Goal: Task Accomplishment & Management: Use online tool/utility

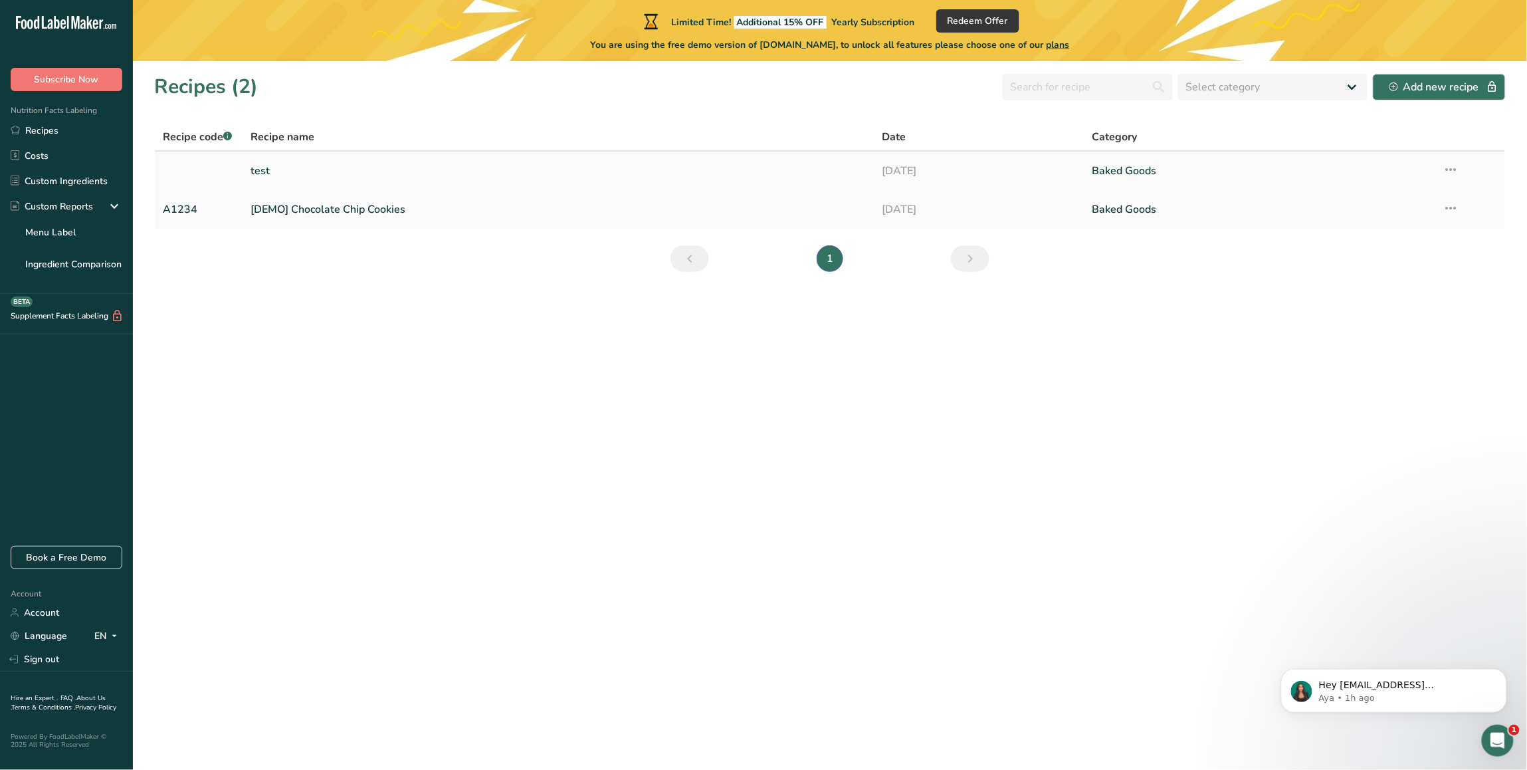
click at [297, 175] on link "test" at bounding box center [558, 171] width 615 height 28
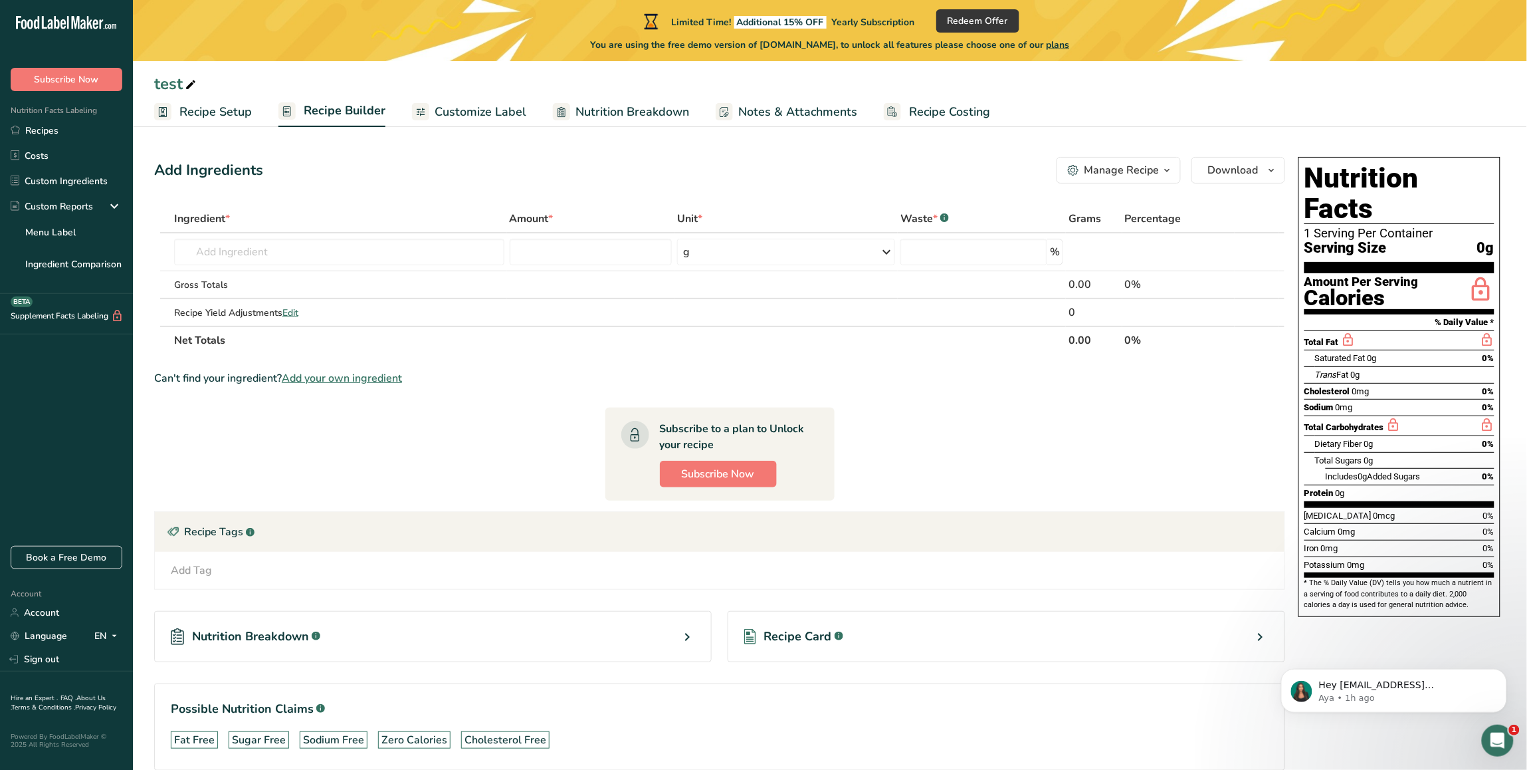
click at [211, 108] on span "Recipe Setup" at bounding box center [215, 112] width 72 height 18
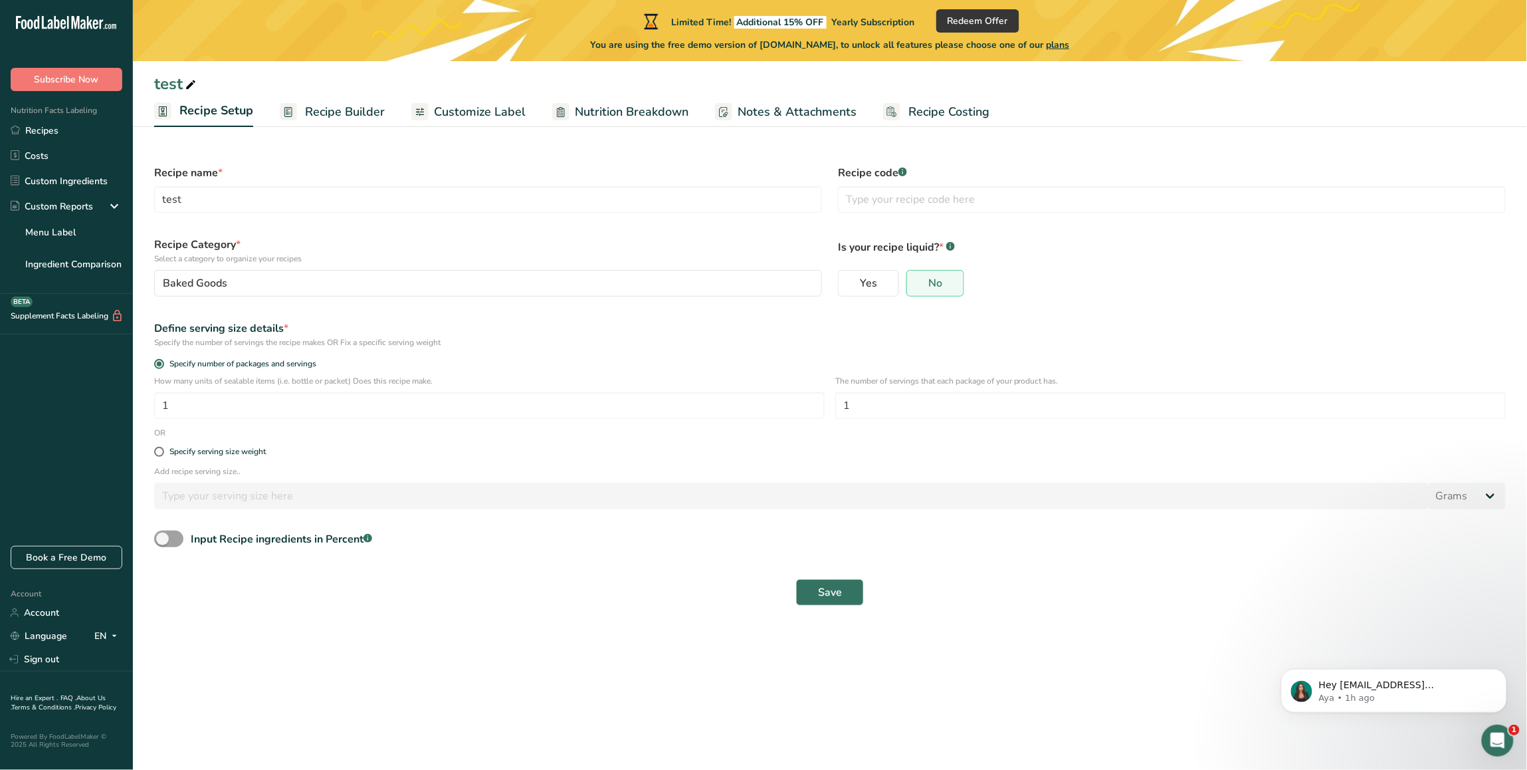
click at [333, 112] on span "Recipe Builder" at bounding box center [345, 112] width 80 height 18
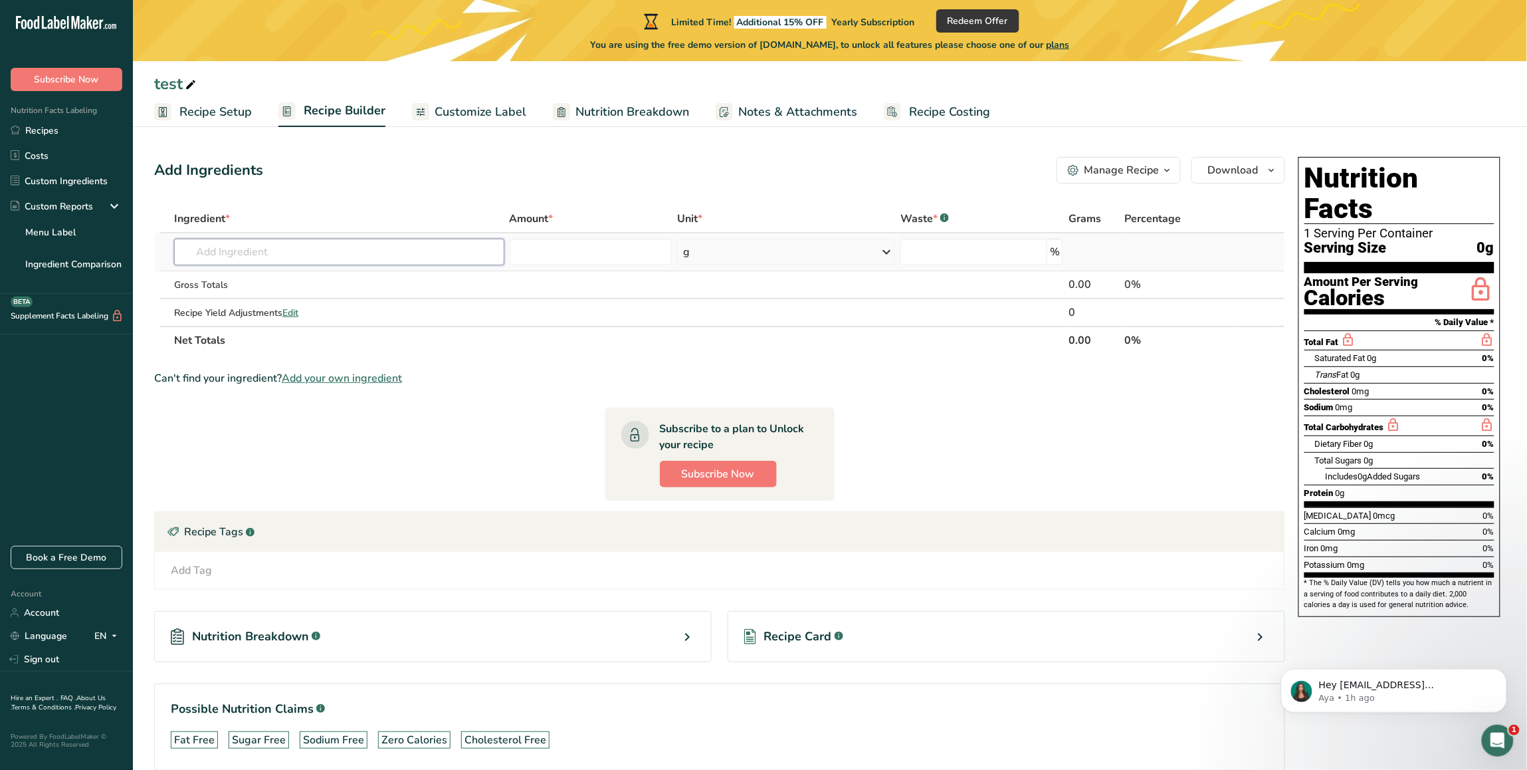
click at [264, 248] on input "text" at bounding box center [339, 252] width 330 height 27
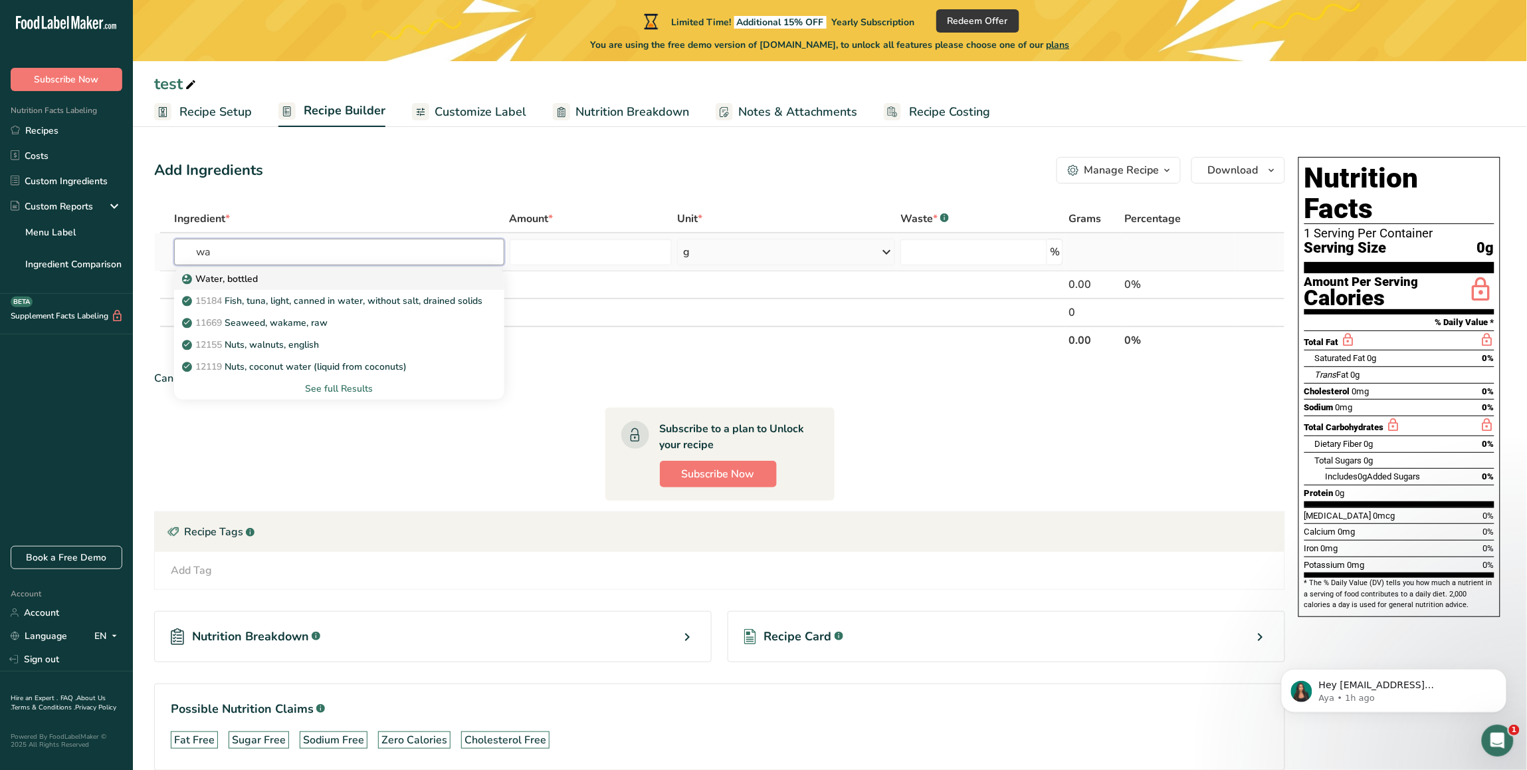
type input "wa"
click at [280, 273] on div "Water, bottled" at bounding box center [329, 279] width 288 height 14
type input "Water, bottled"
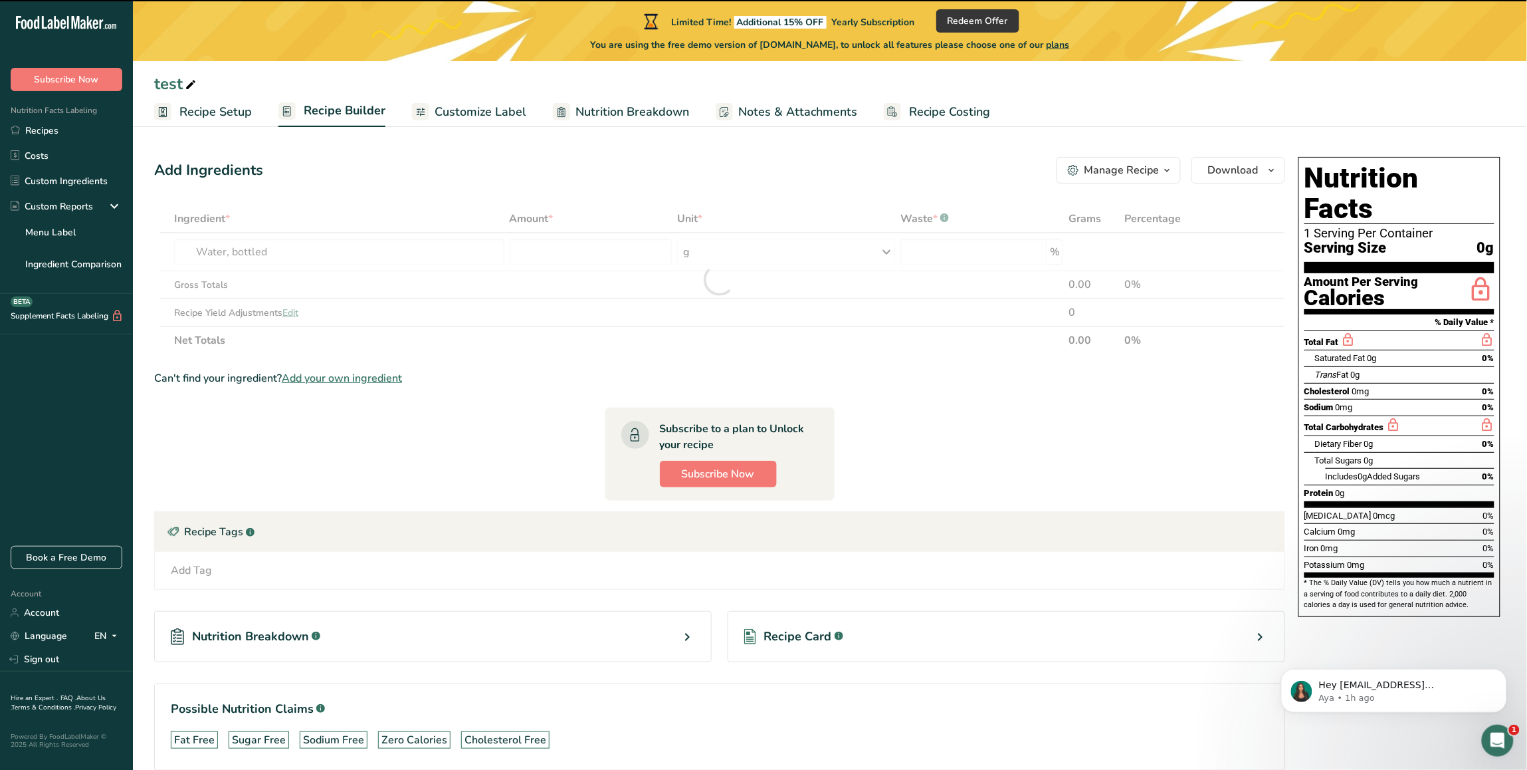
type input "0"
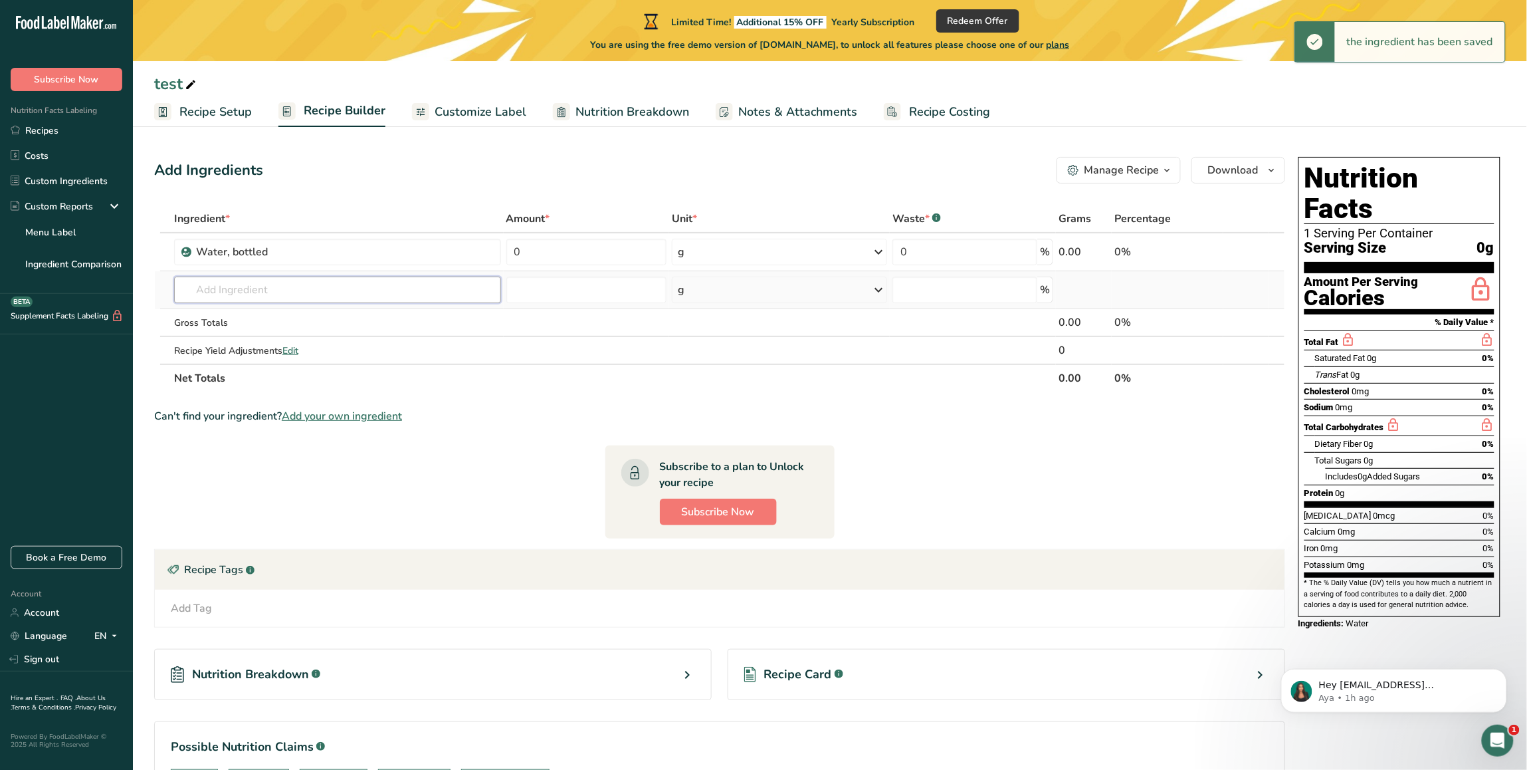
click at [266, 286] on input "text" at bounding box center [337, 289] width 327 height 27
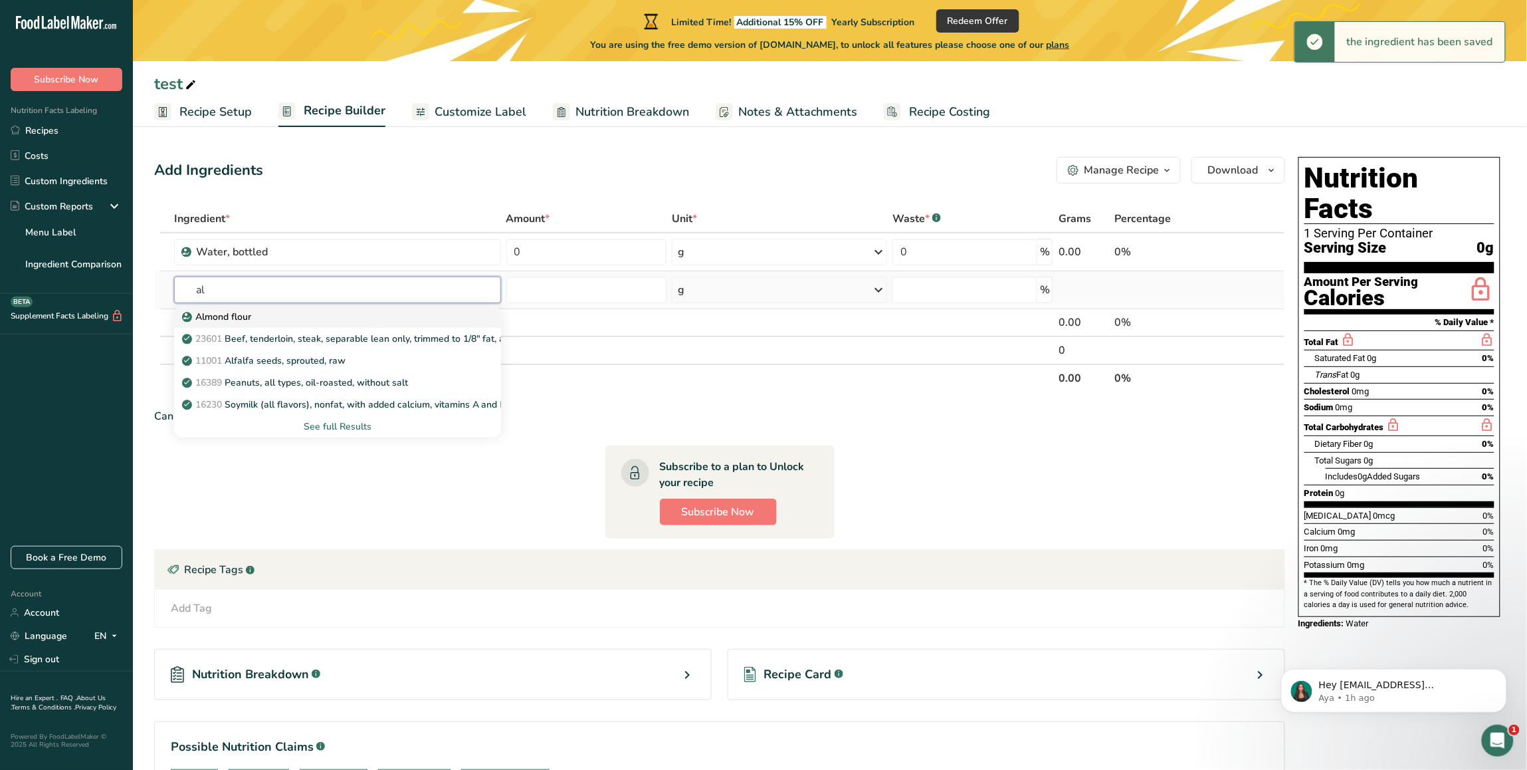
type input "al"
click at [286, 324] on link "Almond flour" at bounding box center [337, 317] width 327 height 22
type input "Almond flour"
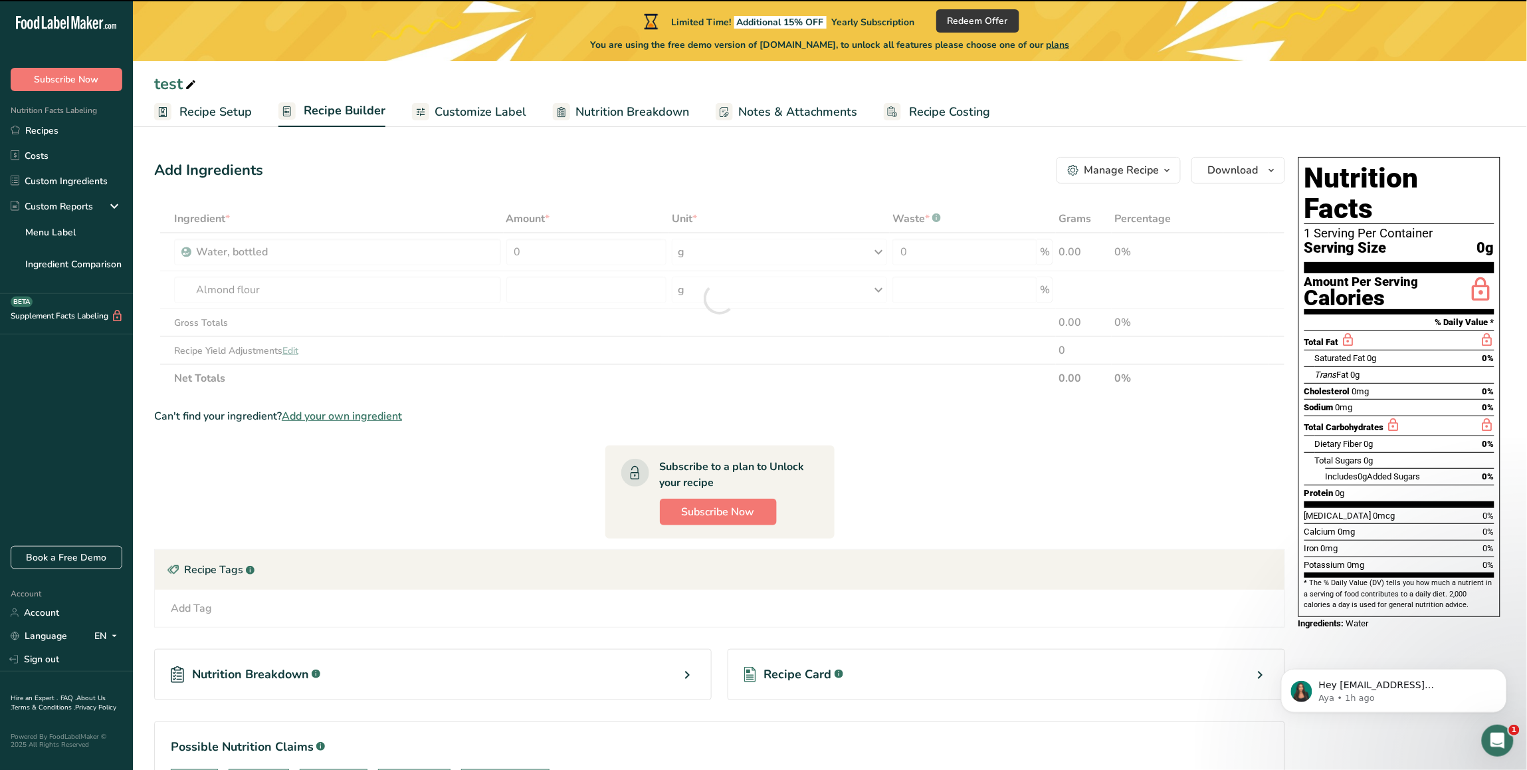
click at [570, 258] on div at bounding box center [719, 298] width 1131 height 187
type input "0"
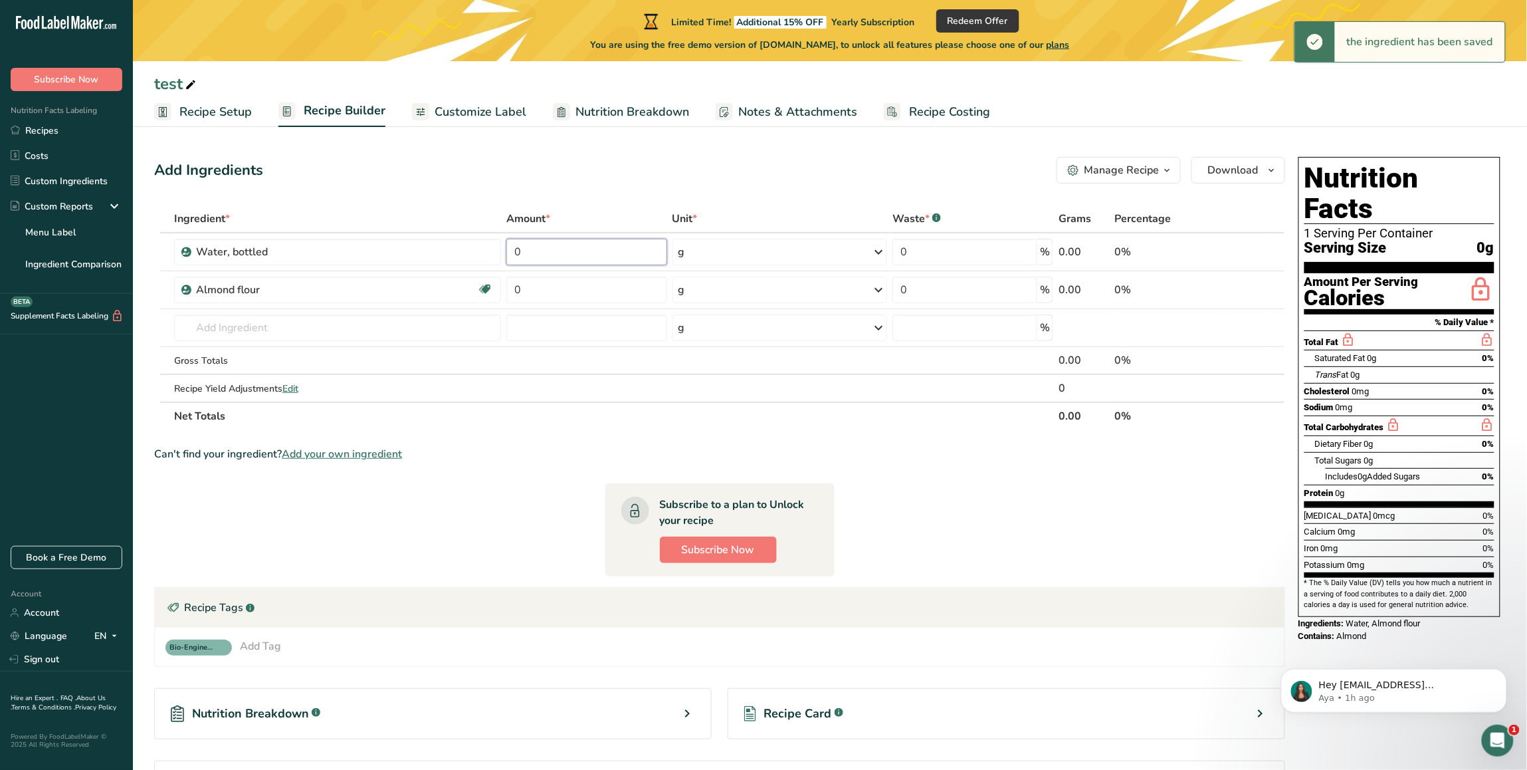
click at [570, 258] on input "0" at bounding box center [586, 252] width 161 height 27
type input "10"
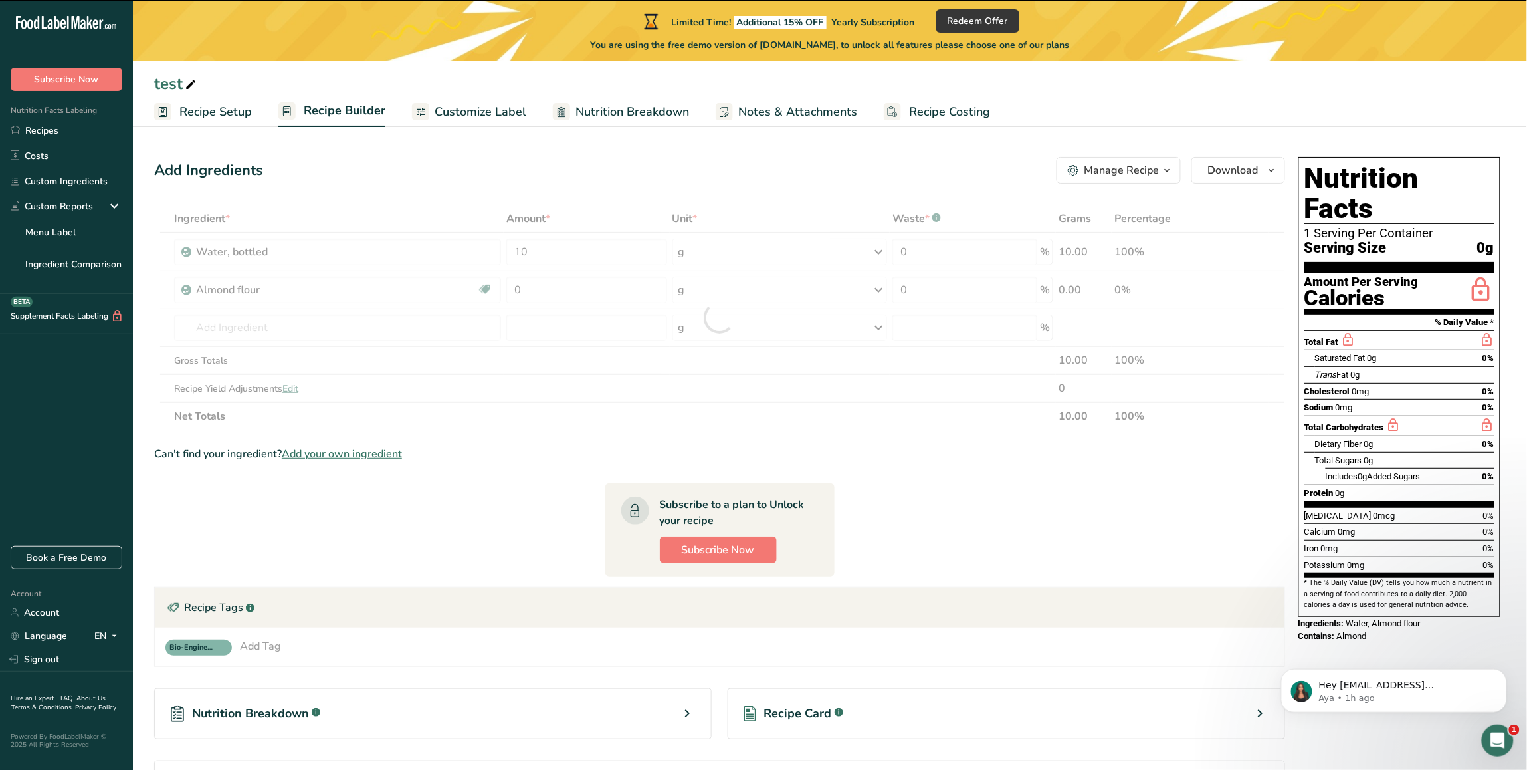
click at [552, 289] on div at bounding box center [719, 317] width 1131 height 225
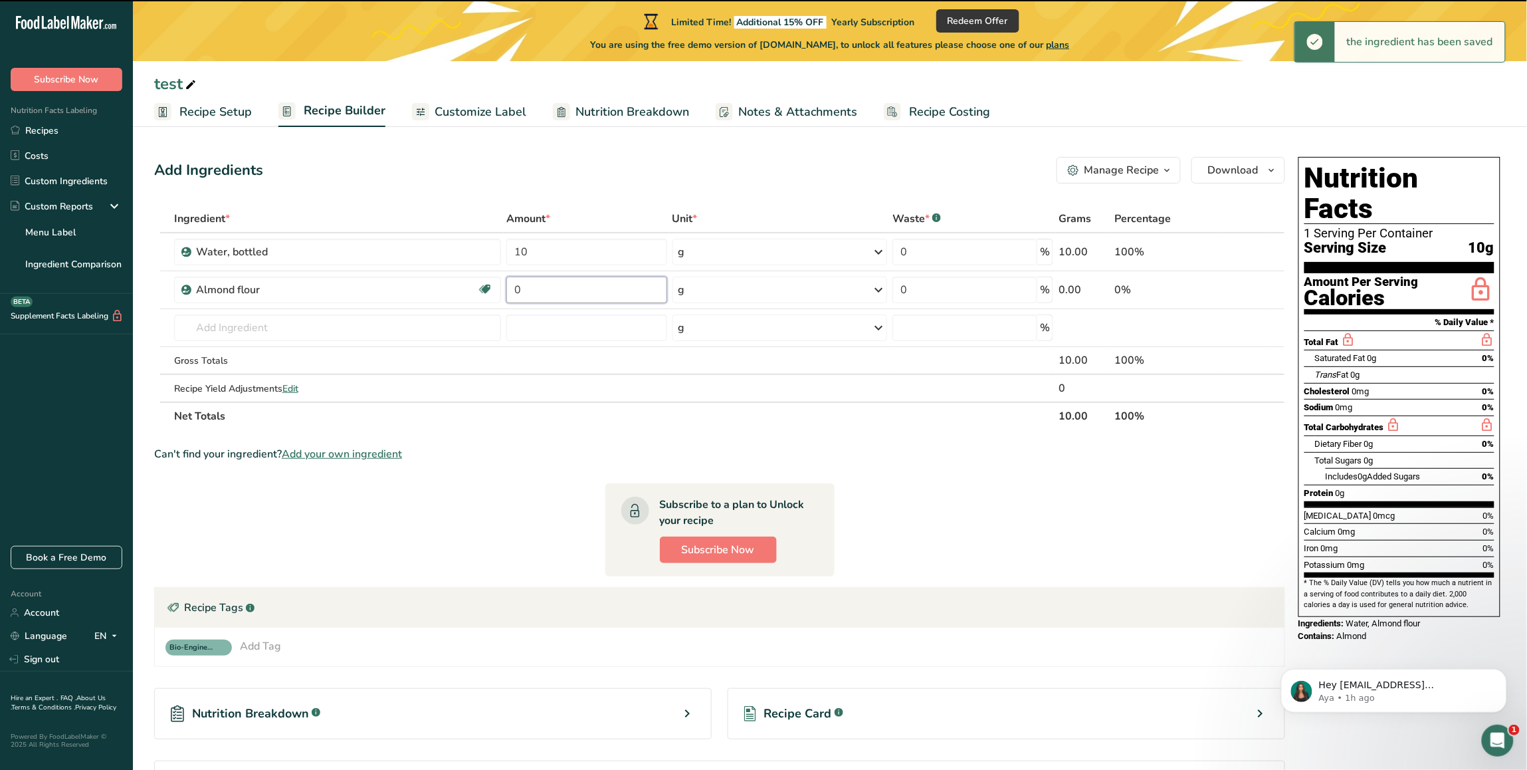
click at [552, 289] on input "0" at bounding box center [586, 289] width 161 height 27
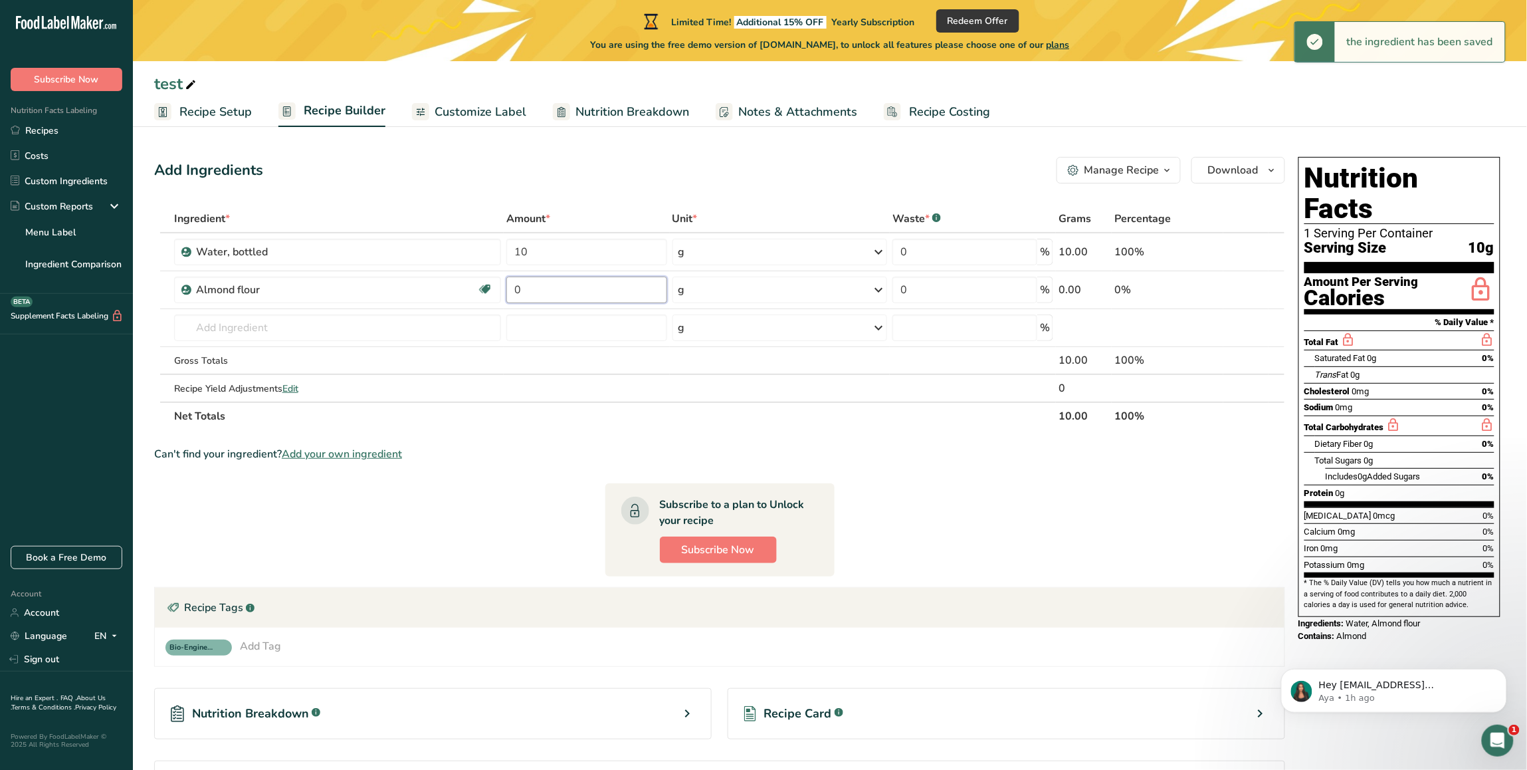
click at [552, 289] on input "0" at bounding box center [586, 289] width 161 height 27
type input "20"
click at [478, 173] on div "Add Ingredients Manage Recipe Delete Recipe Duplicate Recipe Scale Recipe Save …" at bounding box center [719, 170] width 1131 height 27
click at [210, 113] on span "Recipe Setup" at bounding box center [215, 112] width 72 height 18
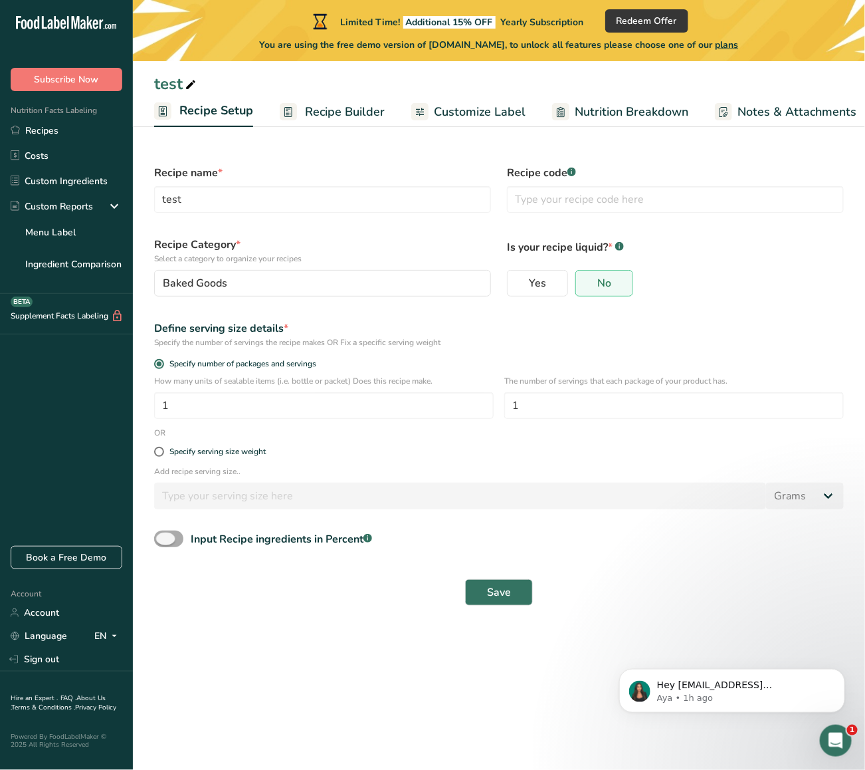
click at [168, 536] on span at bounding box center [168, 538] width 29 height 17
click at [163, 536] on input "Input Recipe ingredients in Percent .a-a{fill:#347362;}.b-a{fill:#fff;}" at bounding box center [158, 538] width 9 height 9
checkbox input "true"
click at [492, 649] on span "Save" at bounding box center [499, 651] width 24 height 16
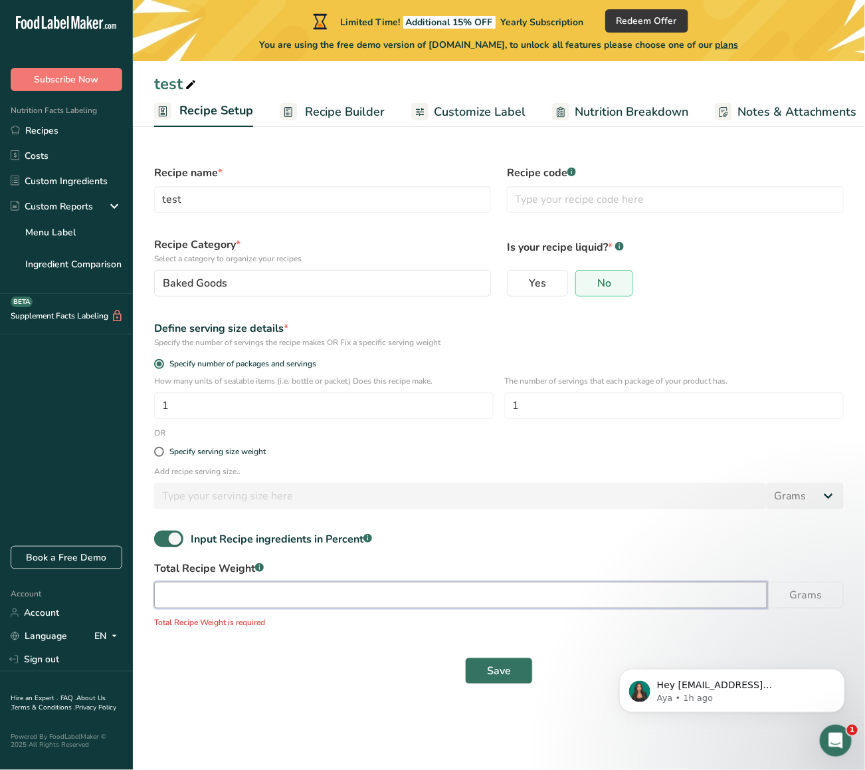
click at [429, 593] on input "number" at bounding box center [460, 594] width 613 height 27
type input "100"
click at [497, 649] on span "Save" at bounding box center [499, 651] width 24 height 16
click at [781, 357] on div "Specify number of packages and servings" at bounding box center [499, 365] width 706 height 19
